Goal: Navigation & Orientation: Find specific page/section

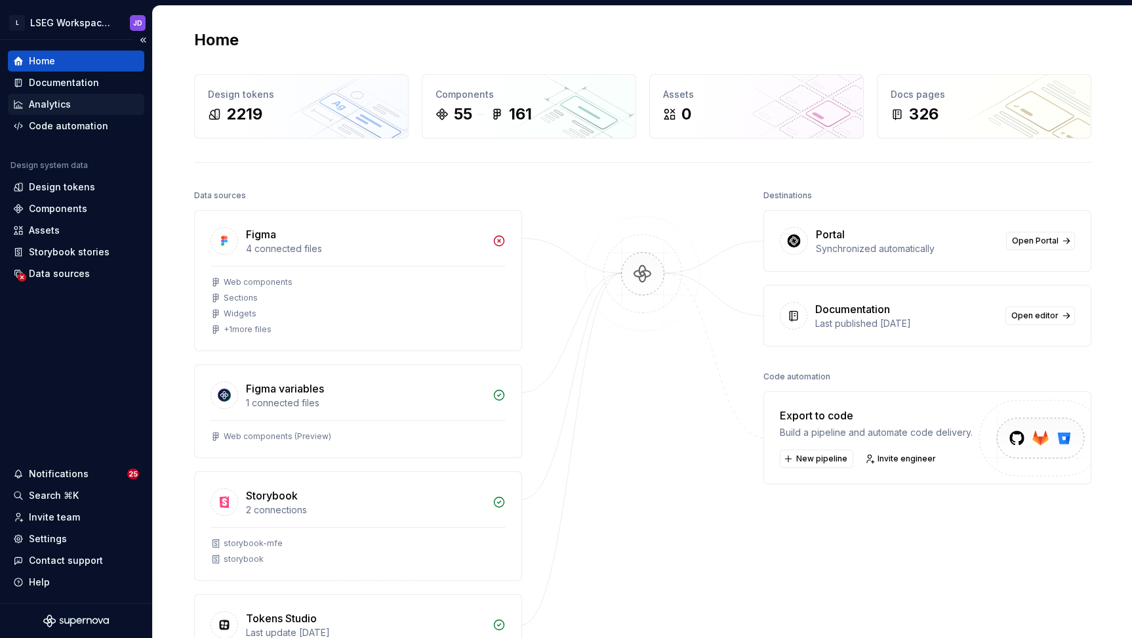
click at [37, 94] on div "Analytics" at bounding box center [76, 104] width 136 height 21
click at [36, 90] on div "Documentation" at bounding box center [76, 82] width 136 height 21
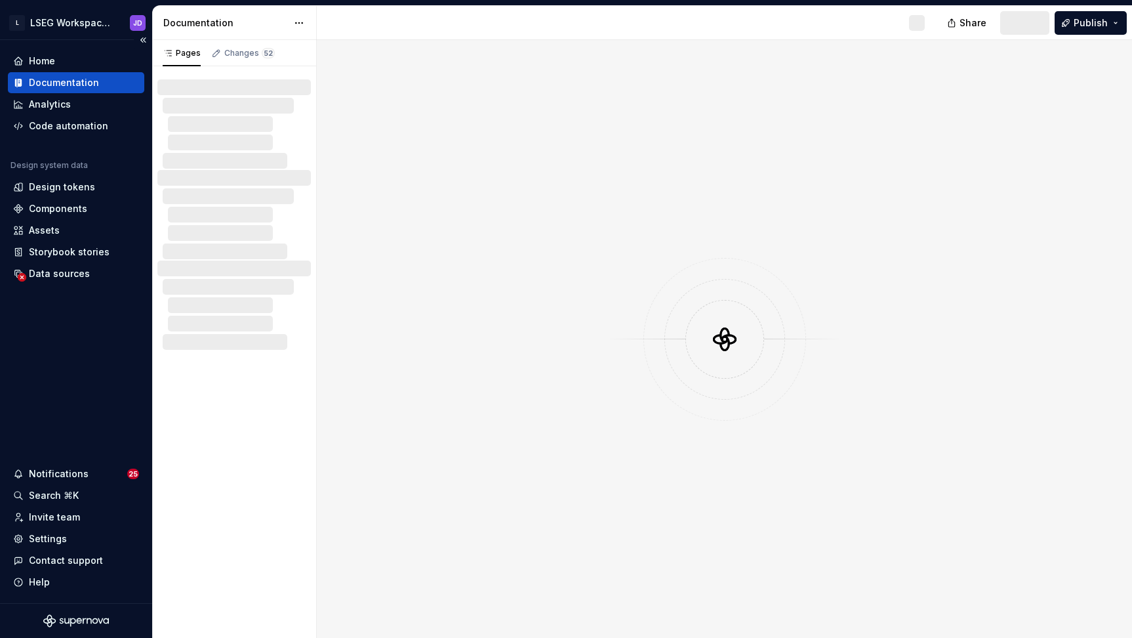
click at [34, 83] on div "Documentation" at bounding box center [64, 82] width 70 height 13
click at [1029, 19] on span "Preview" at bounding box center [1012, 22] width 37 height 13
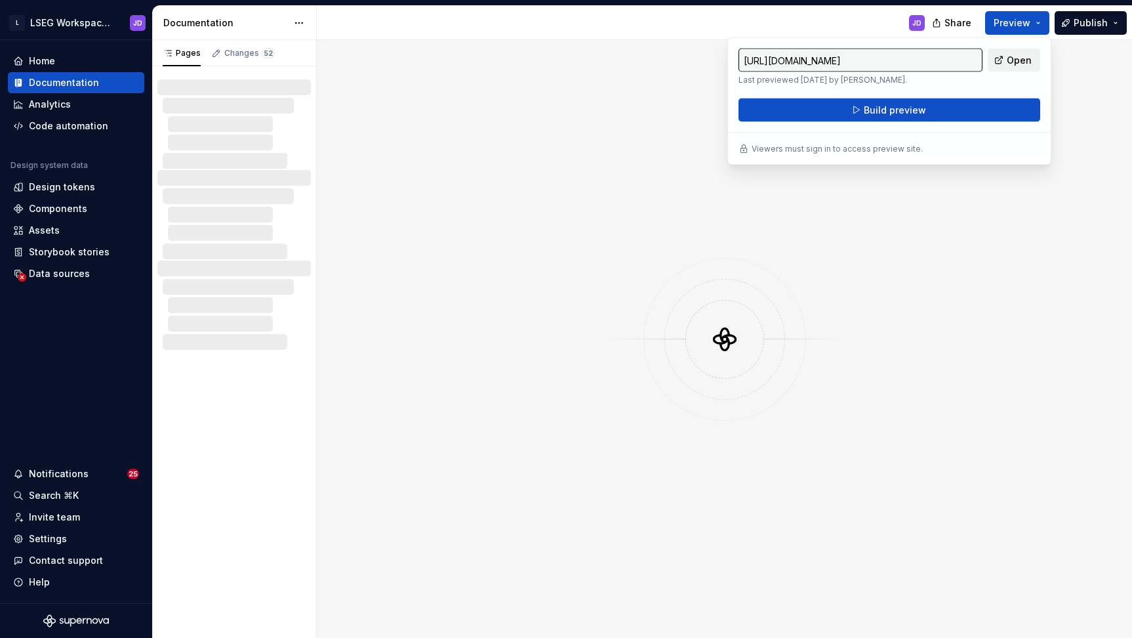
click at [1023, 63] on span "Open" at bounding box center [1019, 60] width 25 height 13
